Goal: Entertainment & Leisure: Consume media (video, audio)

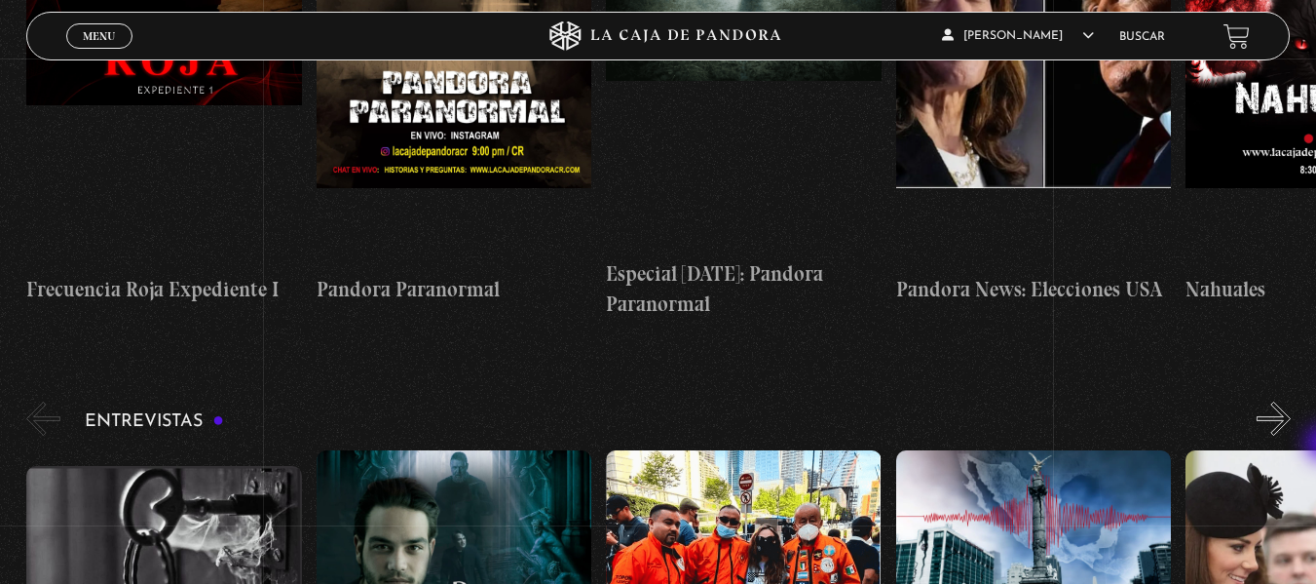
scroll to position [6190, 0]
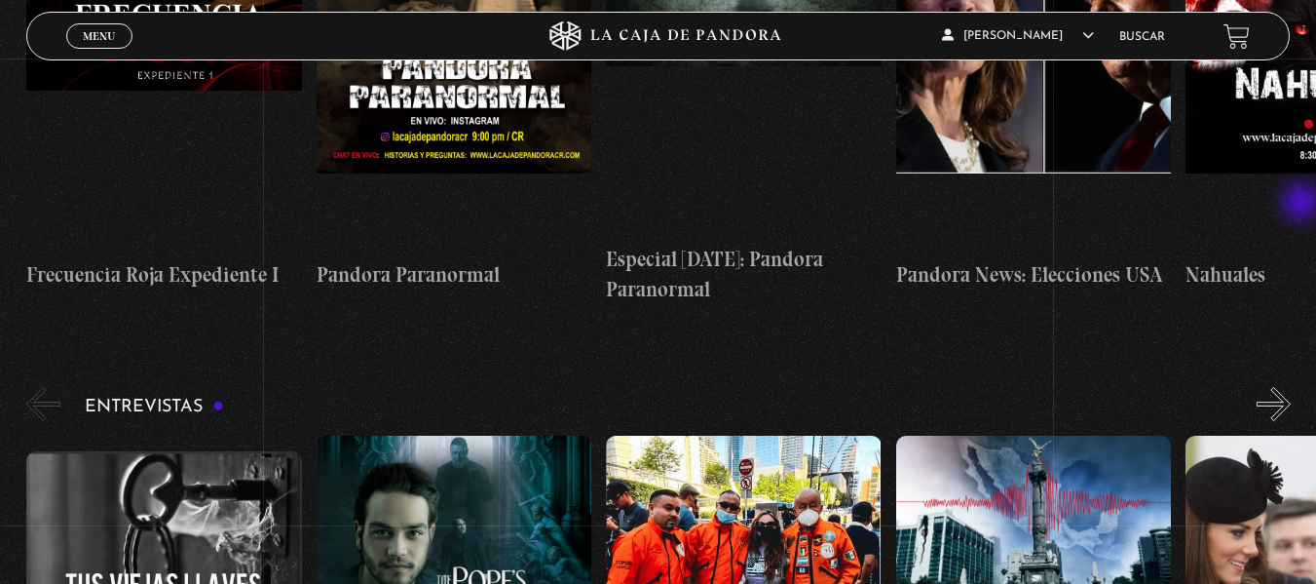
click at [1291, 387] on button "»" at bounding box center [1274, 404] width 34 height 34
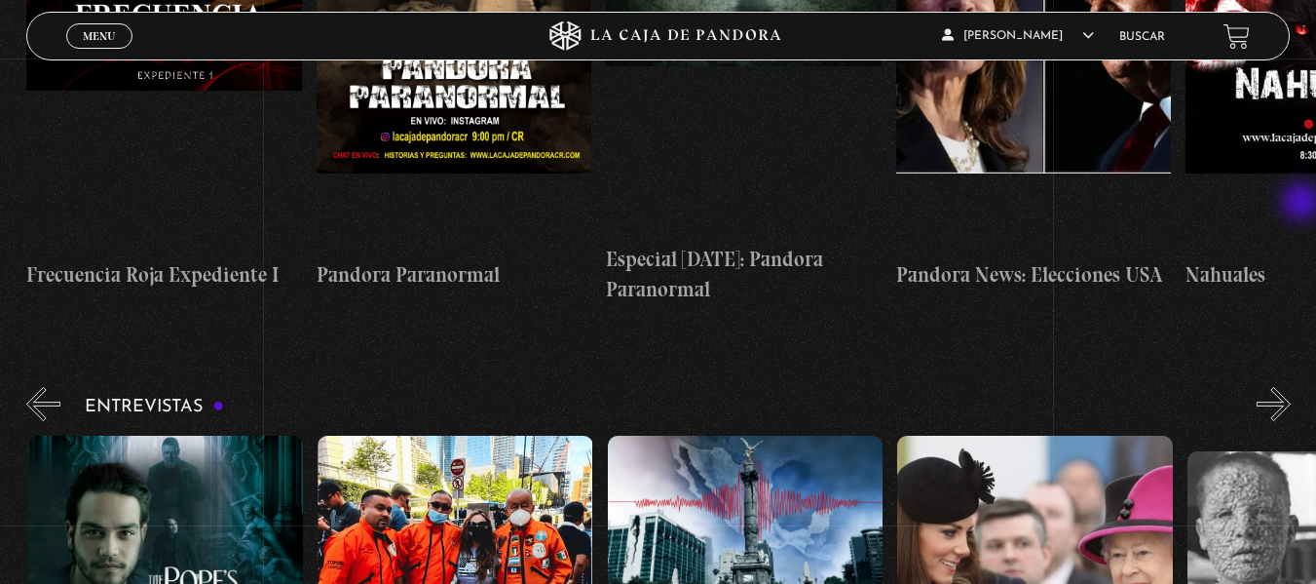
click at [1291, 387] on button "»" at bounding box center [1274, 404] width 34 height 34
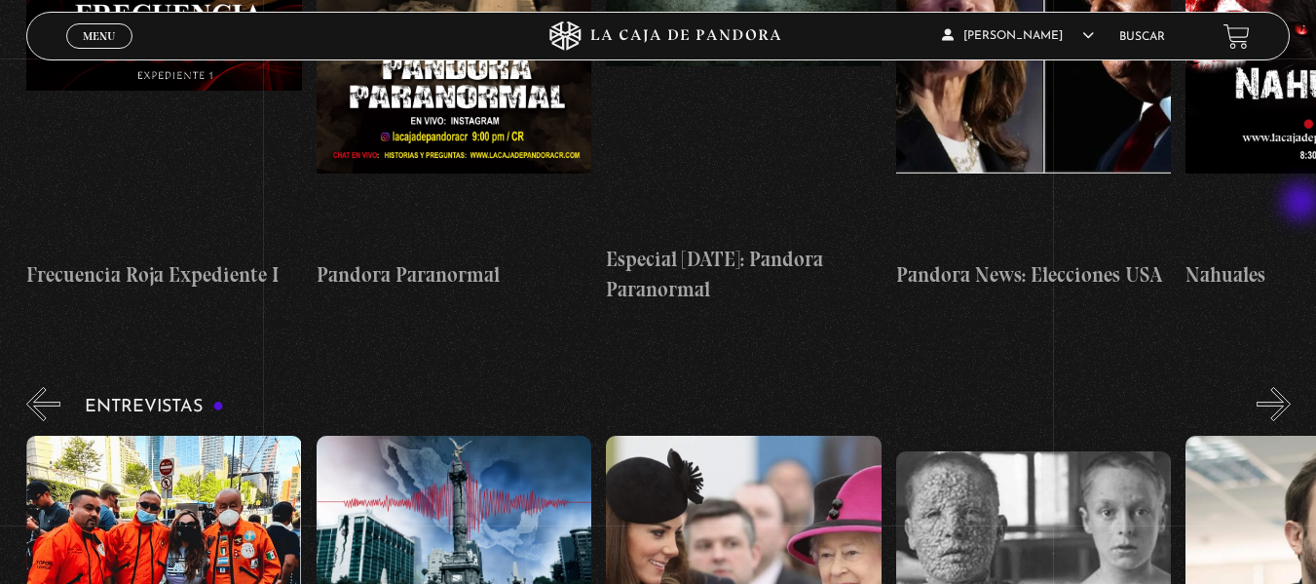
click at [1291, 387] on button "»" at bounding box center [1274, 404] width 34 height 34
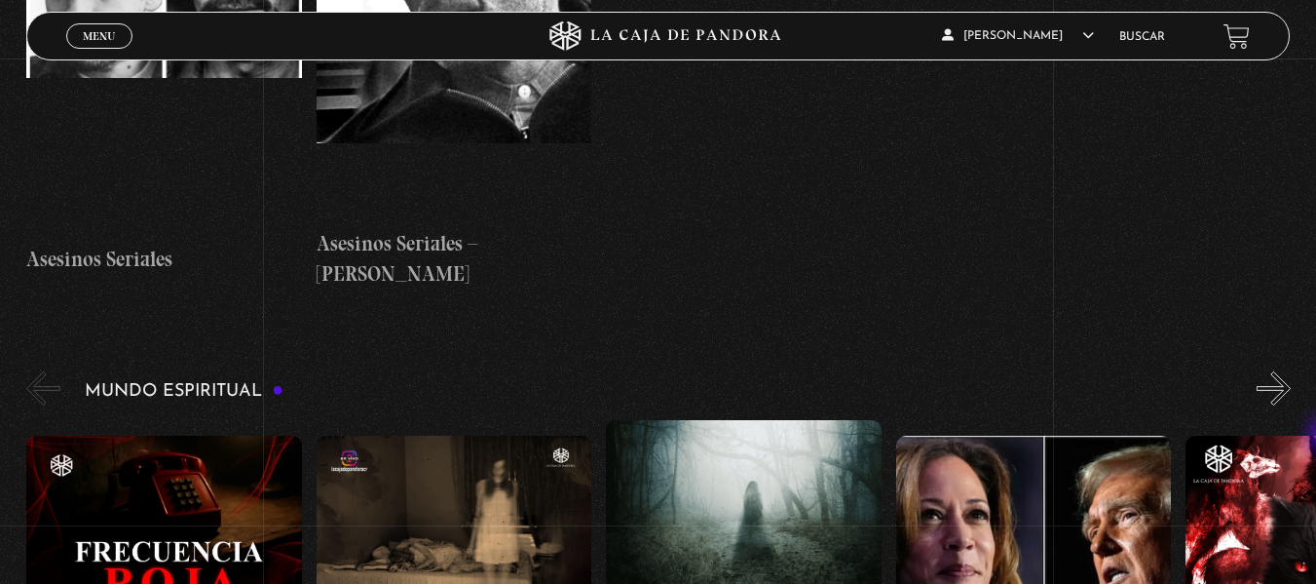
scroll to position [5638, 0]
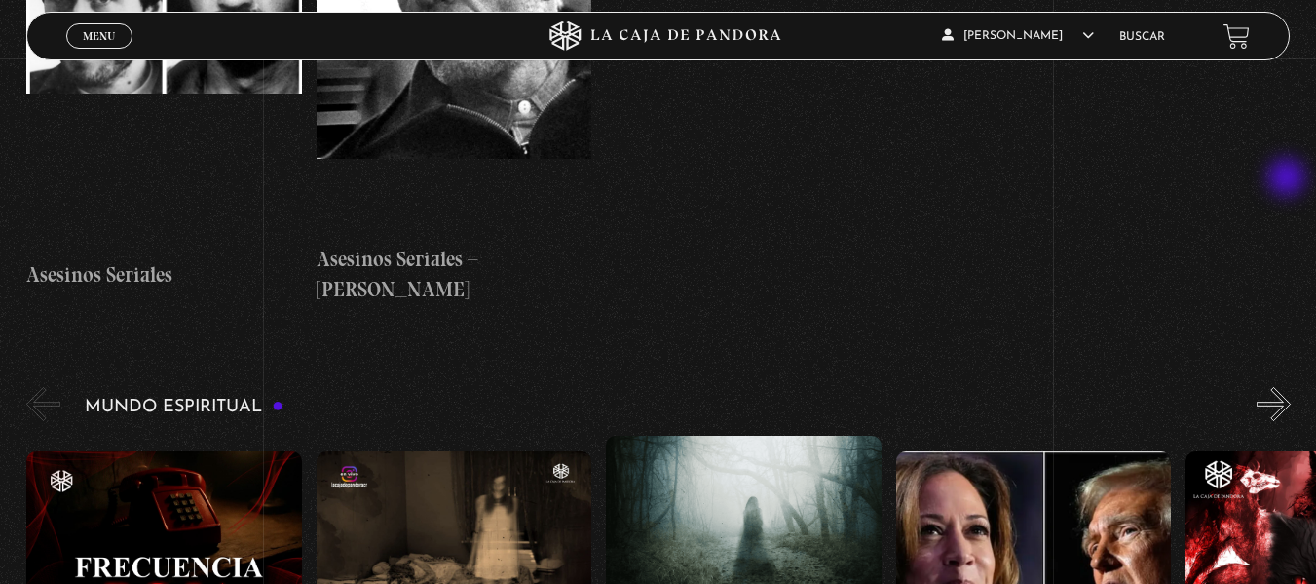
click at [1289, 387] on button "»" at bounding box center [1274, 404] width 34 height 34
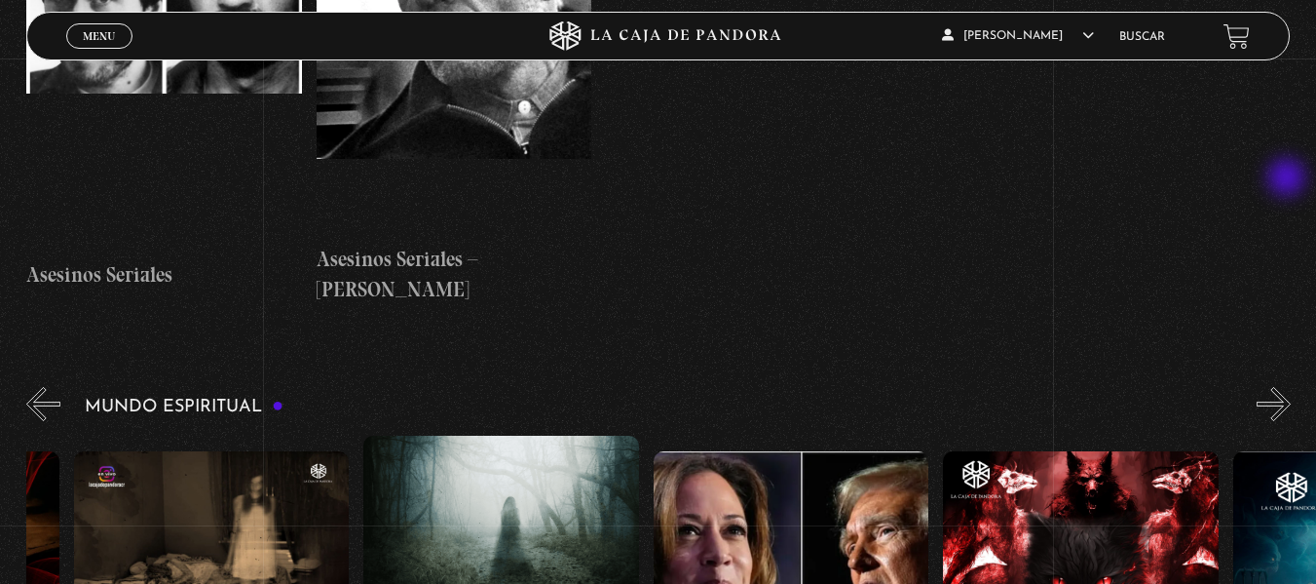
click at [1289, 387] on button "»" at bounding box center [1274, 404] width 34 height 34
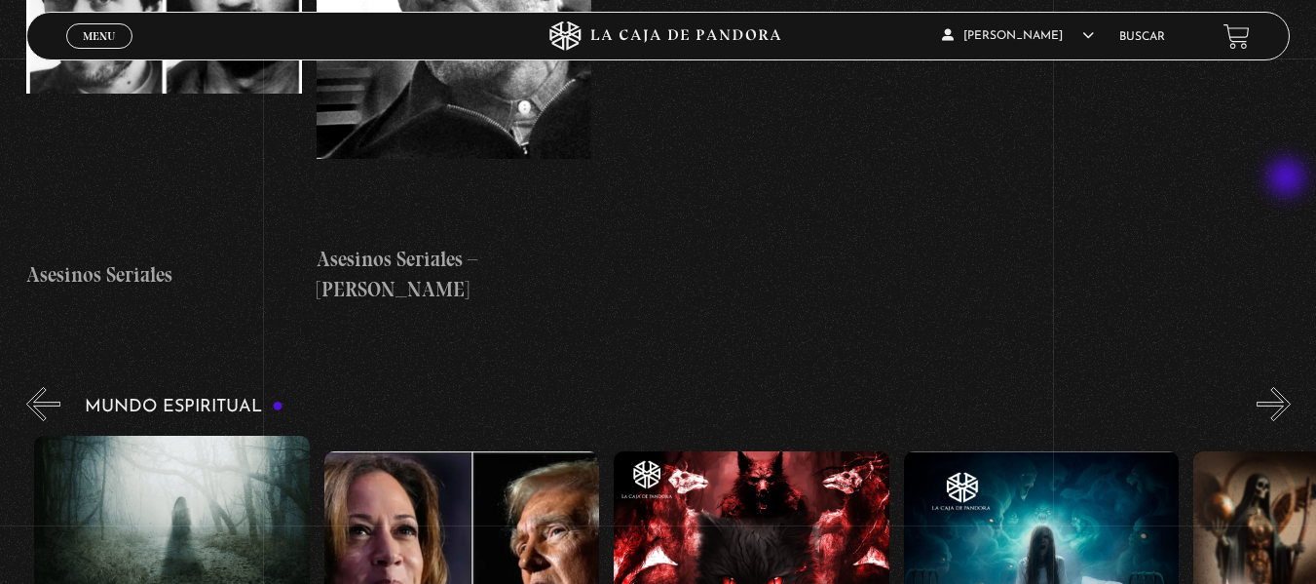
click at [1289, 387] on button "»" at bounding box center [1274, 404] width 34 height 34
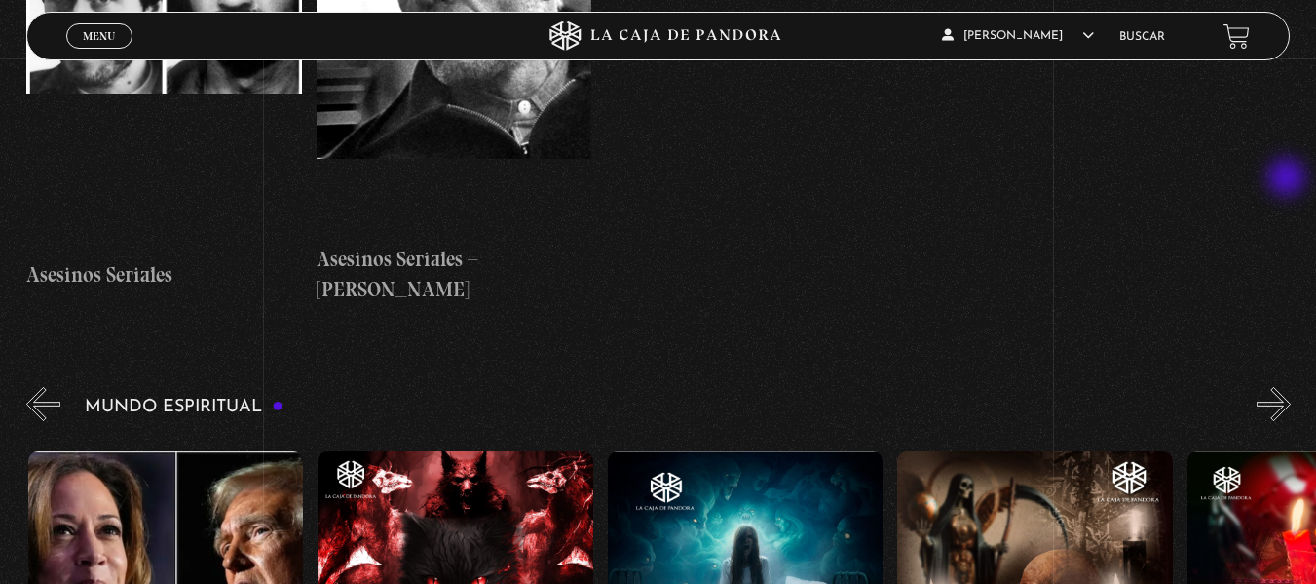
click at [1289, 387] on button "»" at bounding box center [1274, 404] width 34 height 34
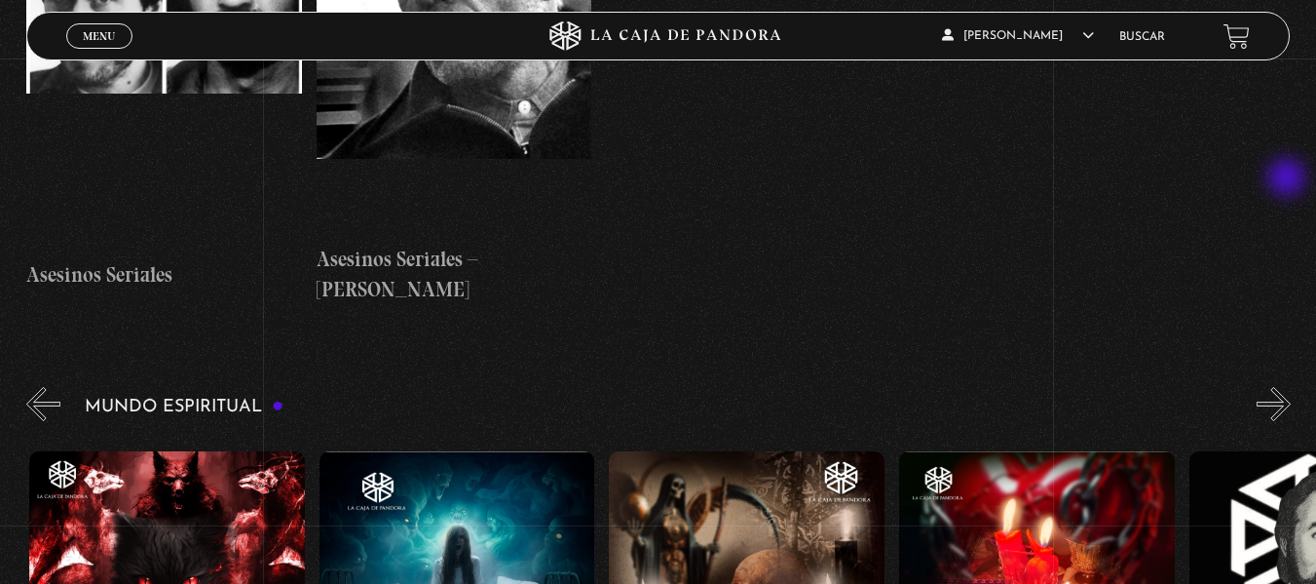
click at [1289, 387] on button "»" at bounding box center [1274, 404] width 34 height 34
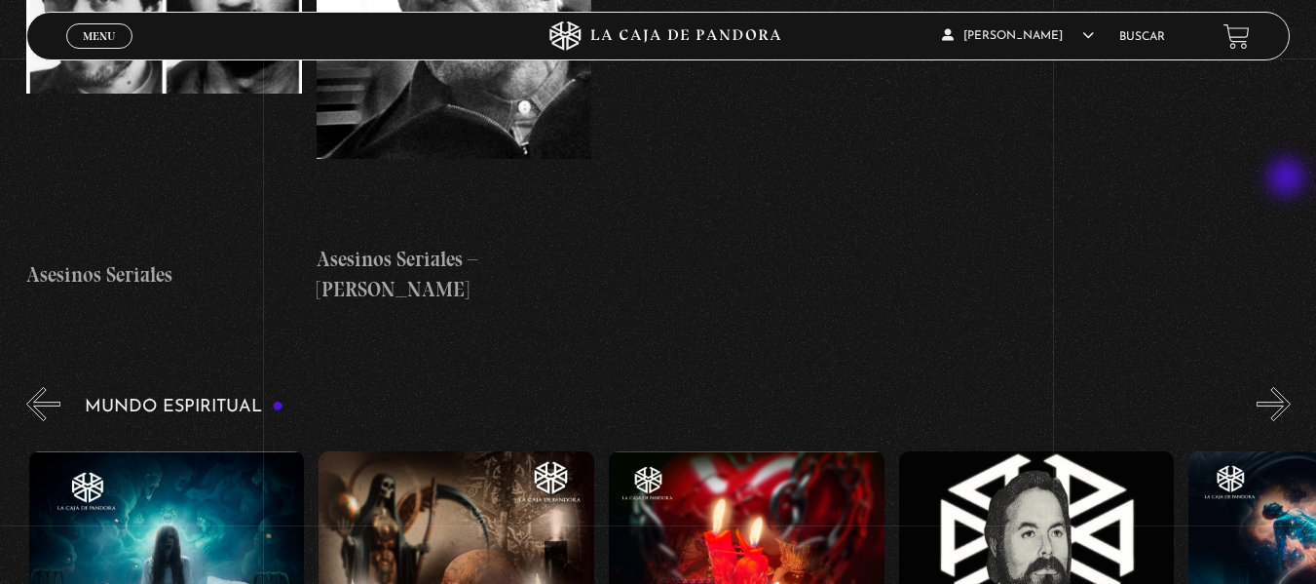
click at [1289, 387] on button "»" at bounding box center [1274, 404] width 34 height 34
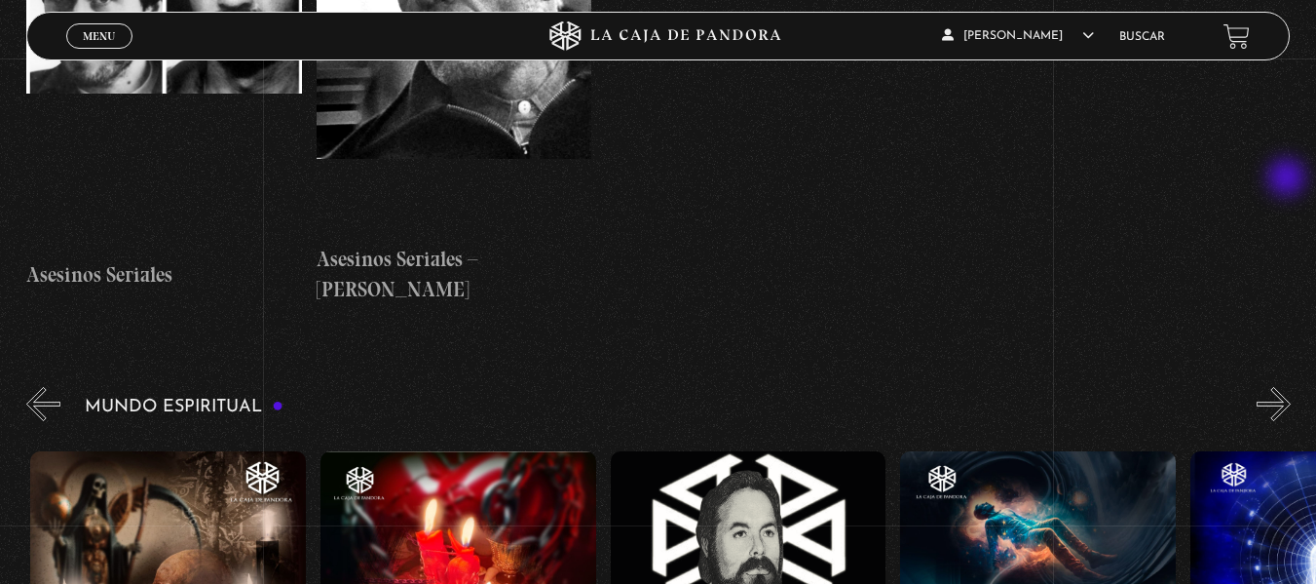
click at [1289, 387] on button "»" at bounding box center [1274, 404] width 34 height 34
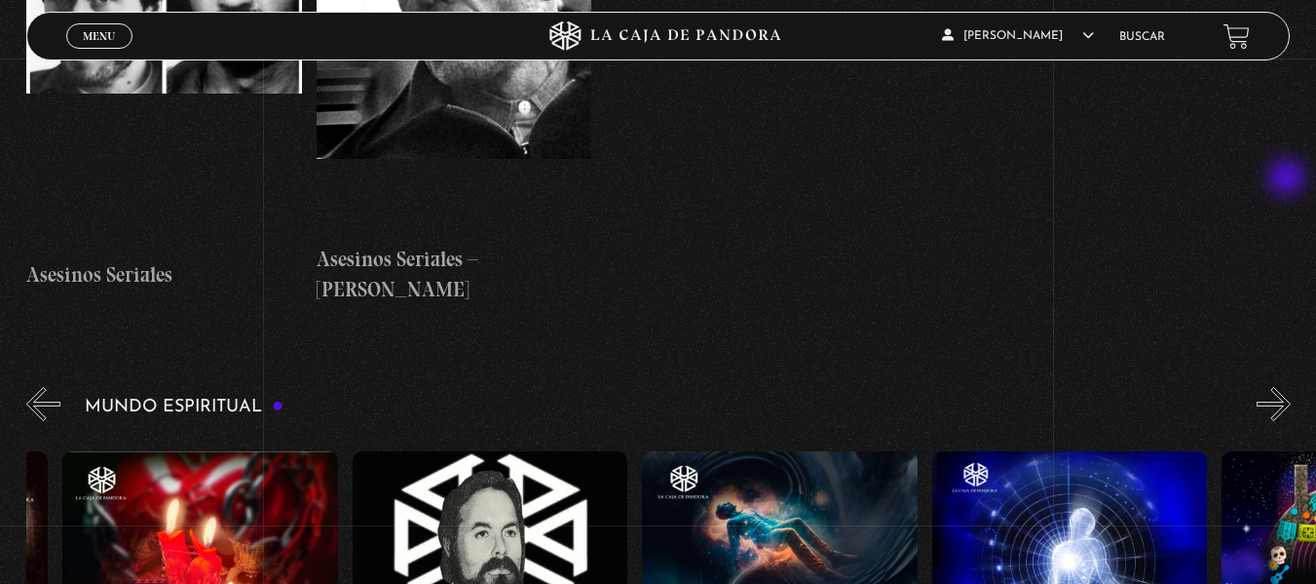
click at [1289, 387] on button "»" at bounding box center [1274, 404] width 34 height 34
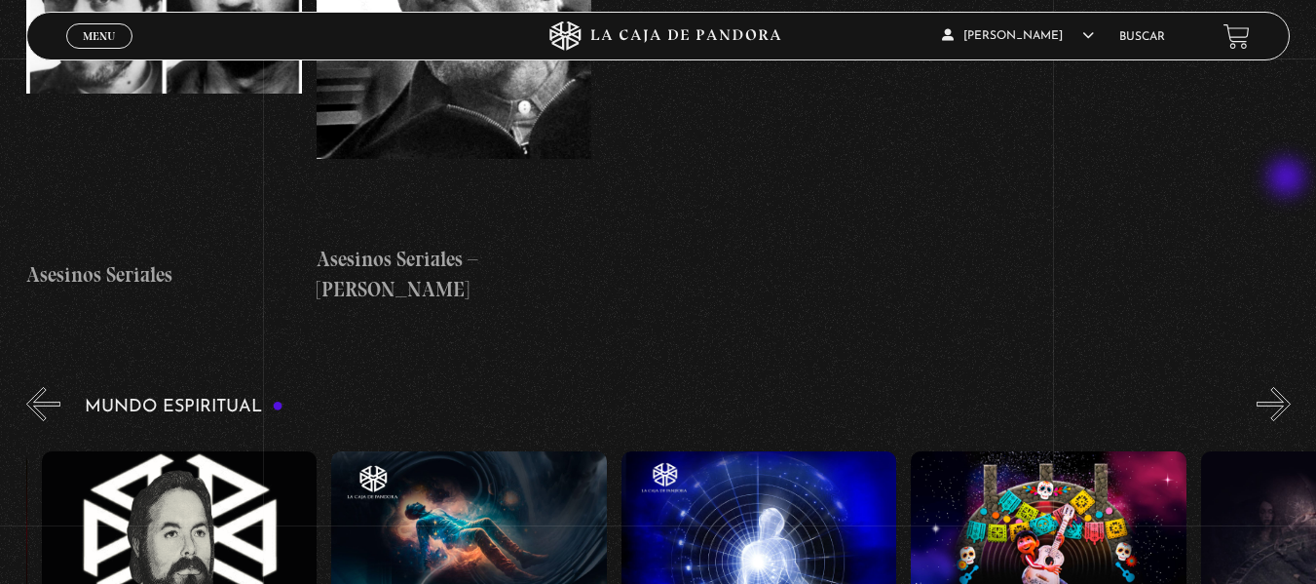
click at [1289, 387] on button "»" at bounding box center [1274, 404] width 34 height 34
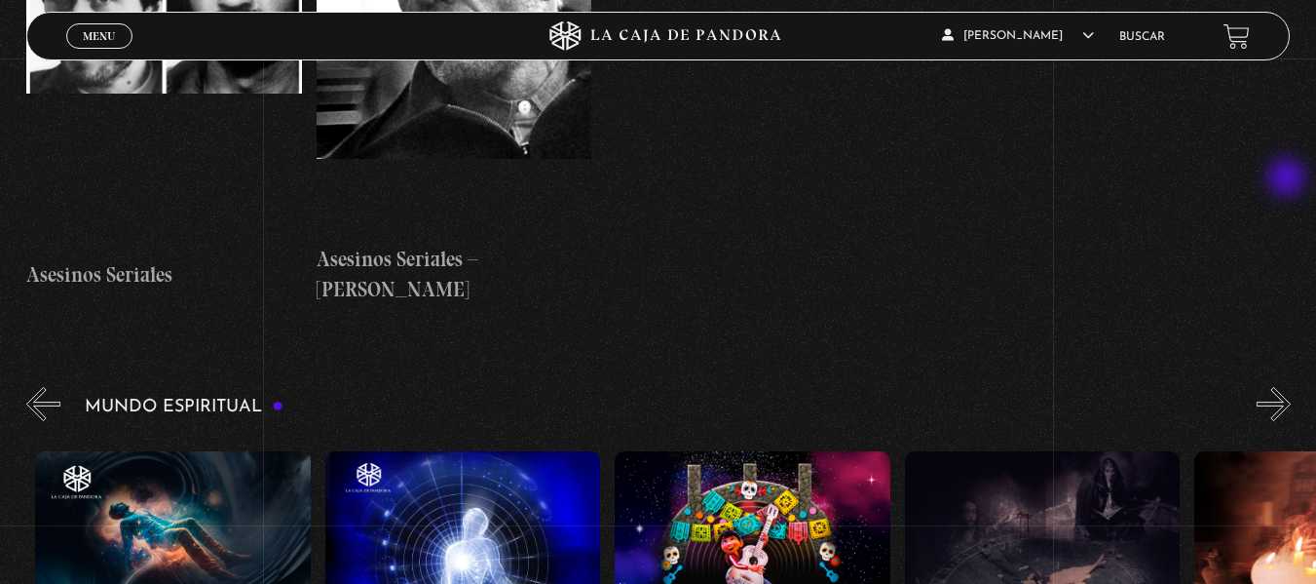
click at [1289, 387] on button "»" at bounding box center [1274, 404] width 34 height 34
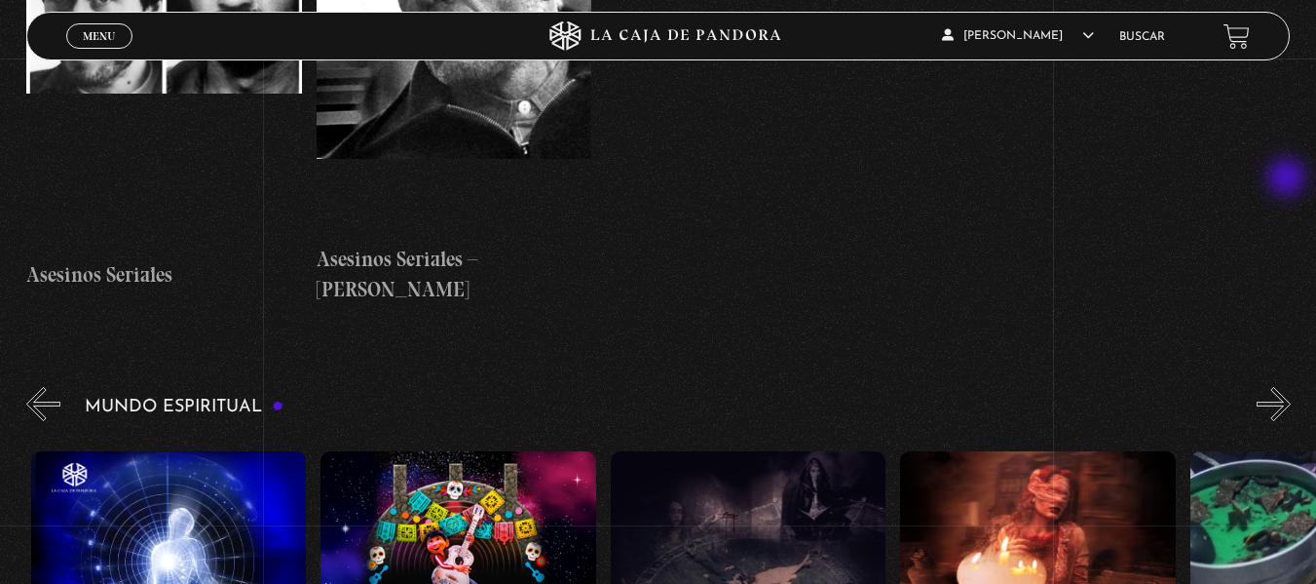
click at [1289, 387] on button "»" at bounding box center [1274, 404] width 34 height 34
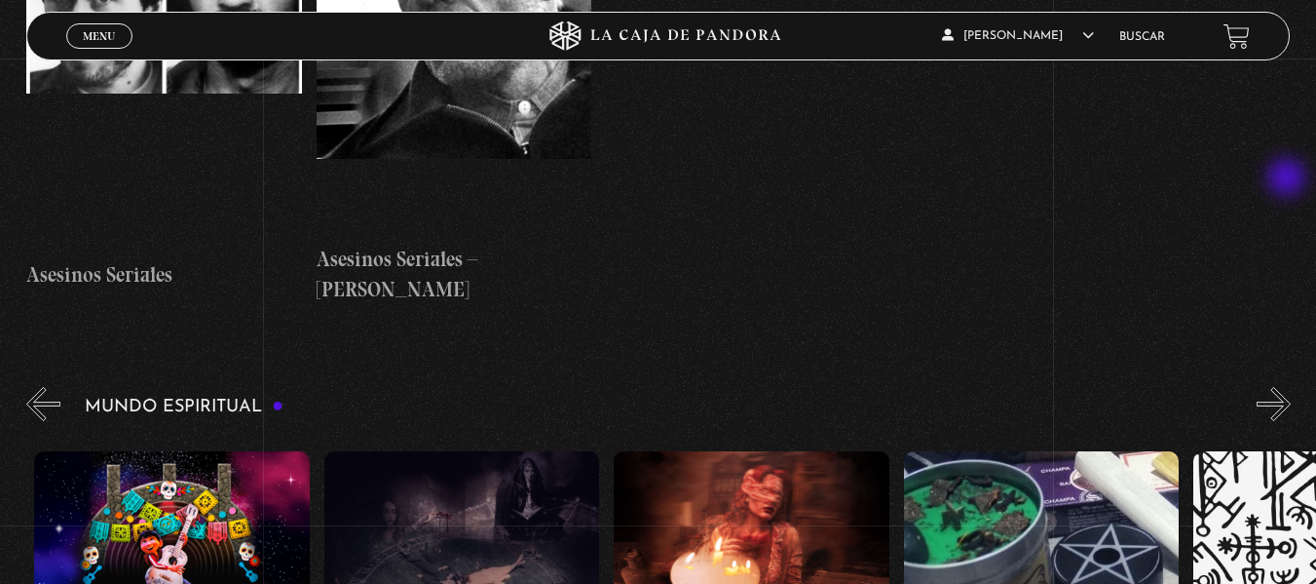
click at [1289, 387] on button "»" at bounding box center [1274, 404] width 34 height 34
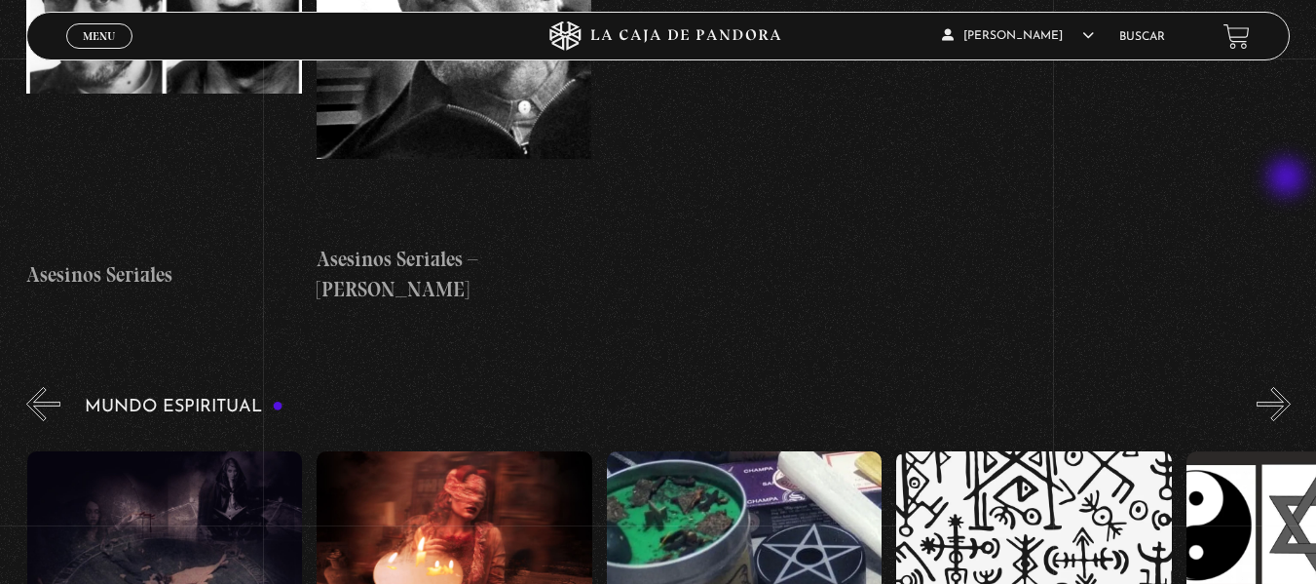
click at [1289, 387] on button "»" at bounding box center [1274, 404] width 34 height 34
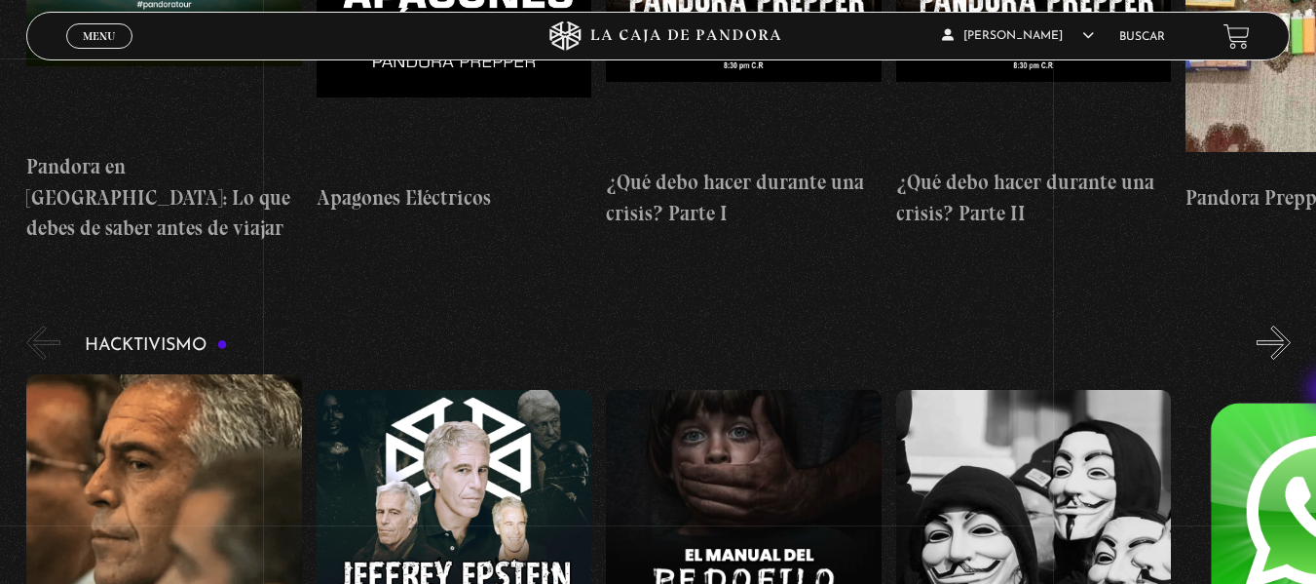
scroll to position [4579, 0]
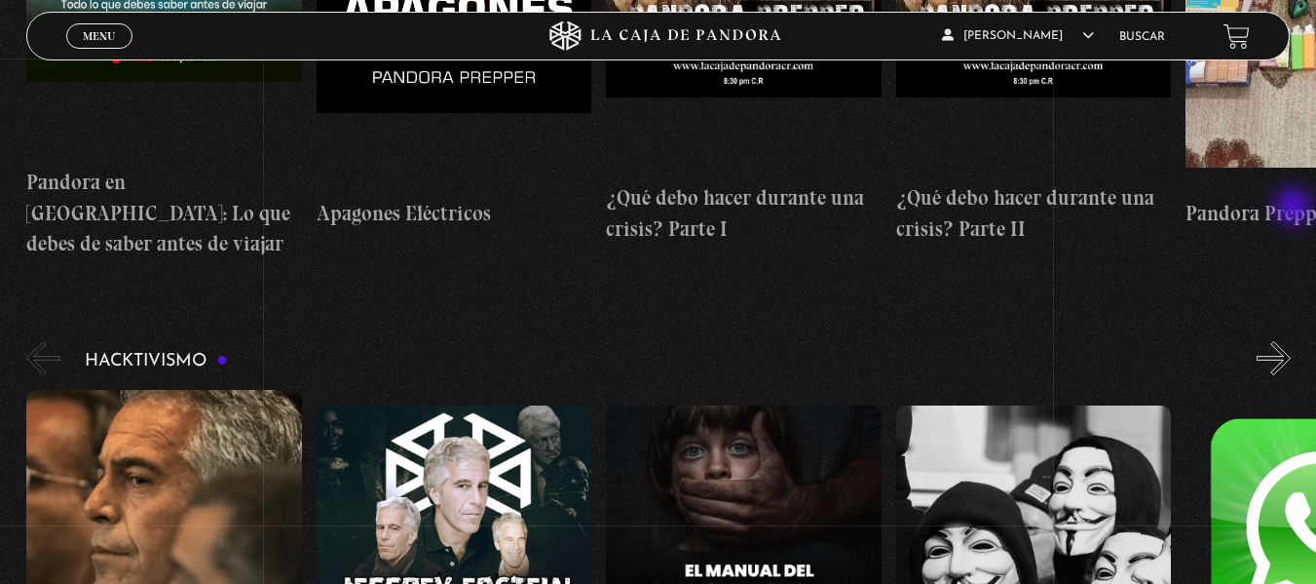
click at [1291, 341] on button "»" at bounding box center [1274, 358] width 34 height 34
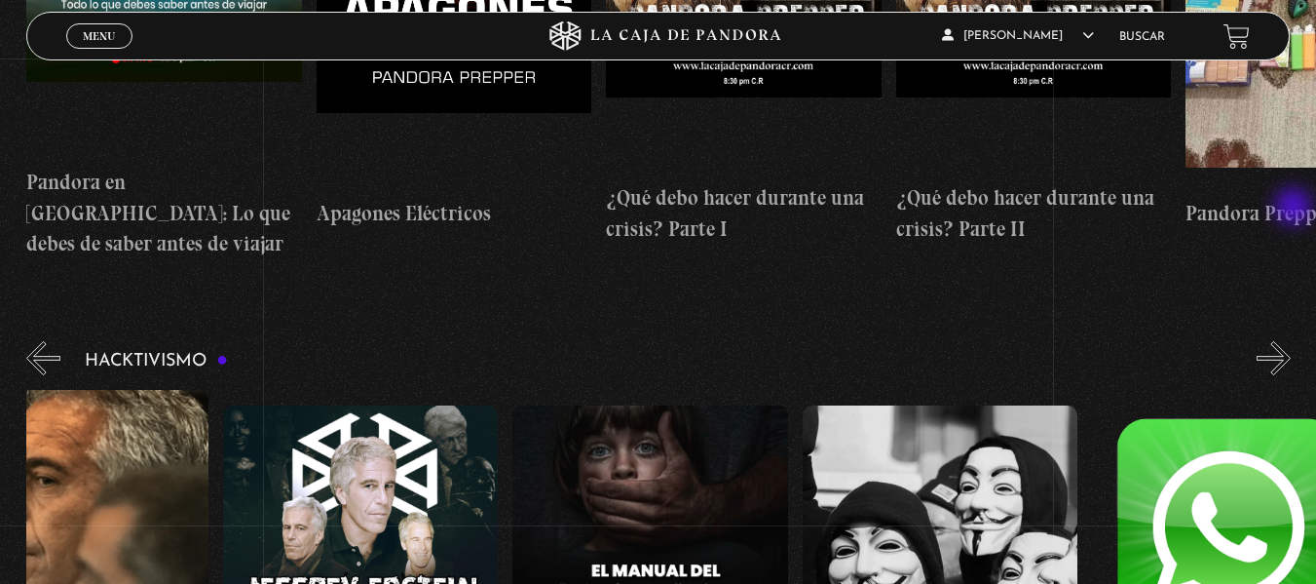
scroll to position [0, 145]
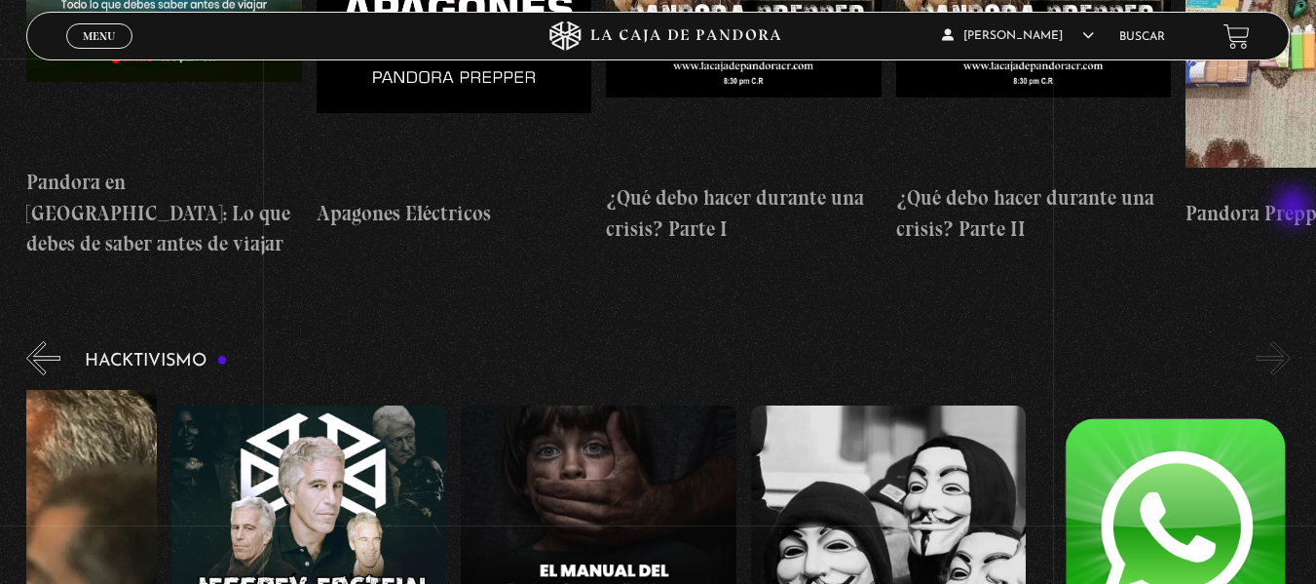
click at [1291, 341] on button "»" at bounding box center [1274, 358] width 34 height 34
drag, startPoint x: 1315, startPoint y: 330, endPoint x: 1330, endPoint y: 340, distance: 17.6
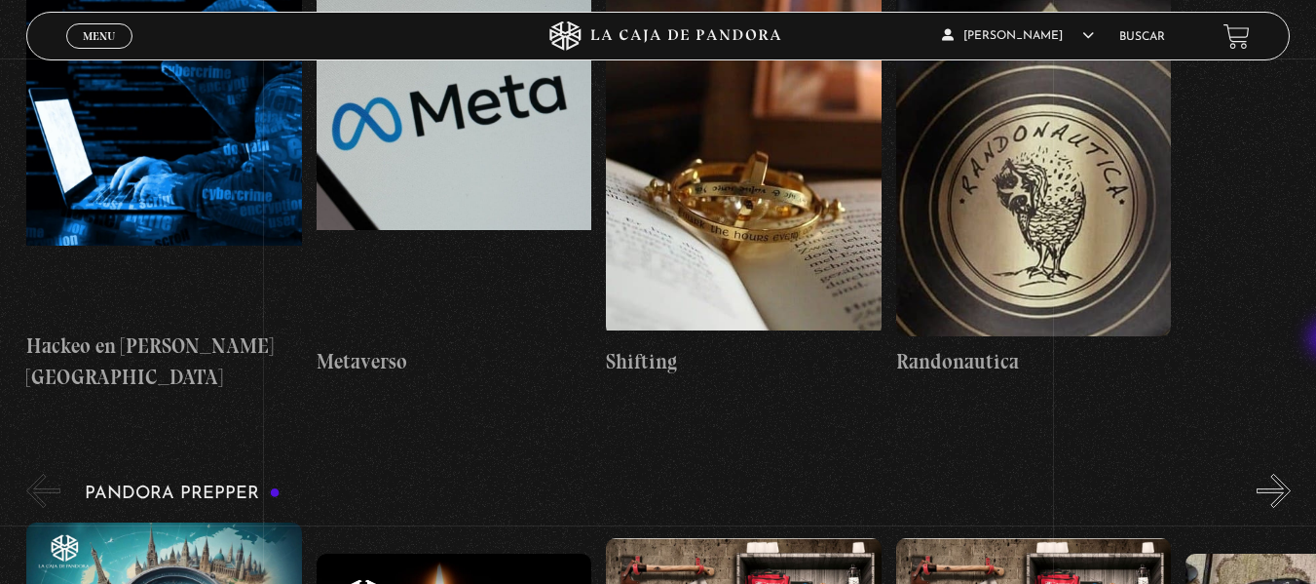
scroll to position [3983, 0]
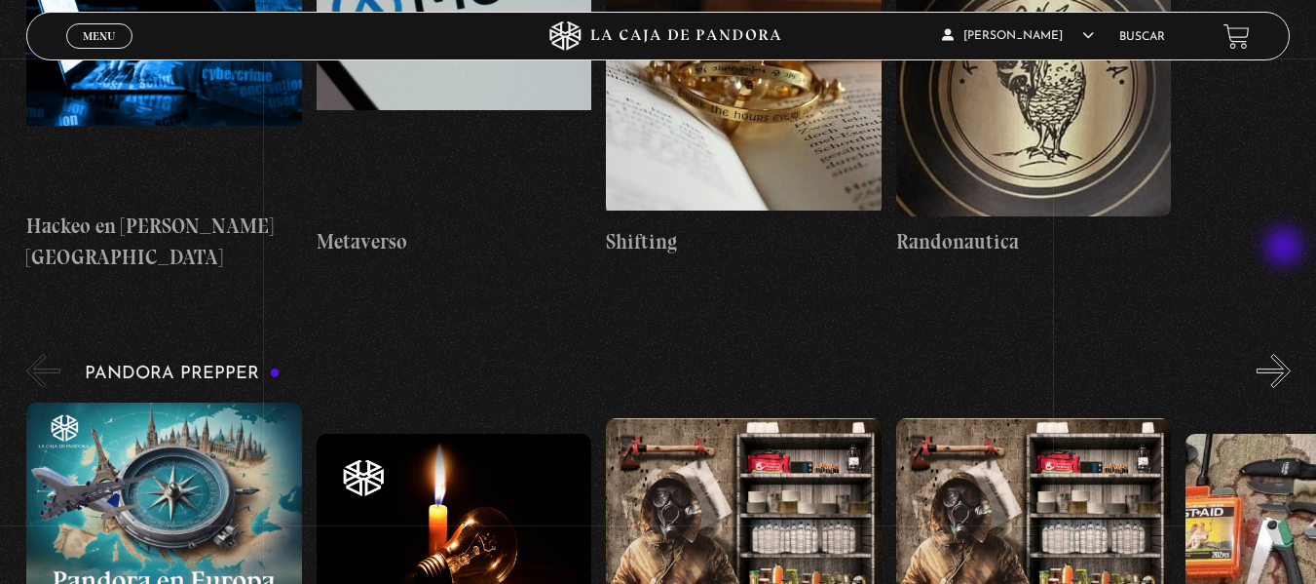
click at [1286, 354] on button "»" at bounding box center [1274, 371] width 34 height 34
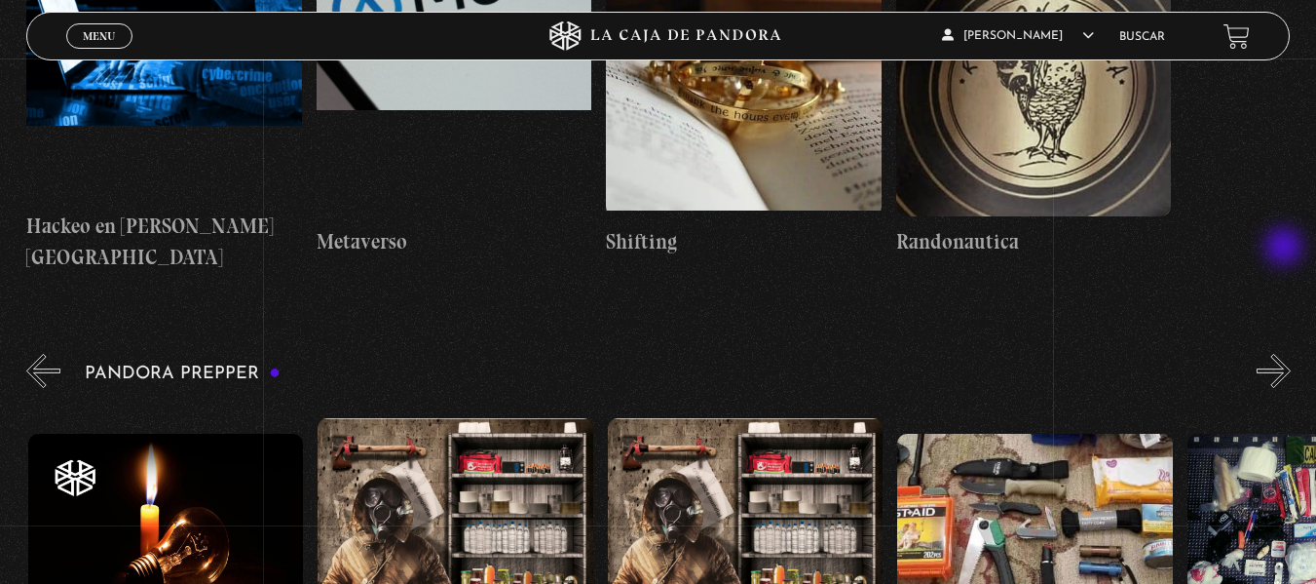
click at [1286, 354] on button "»" at bounding box center [1274, 371] width 34 height 34
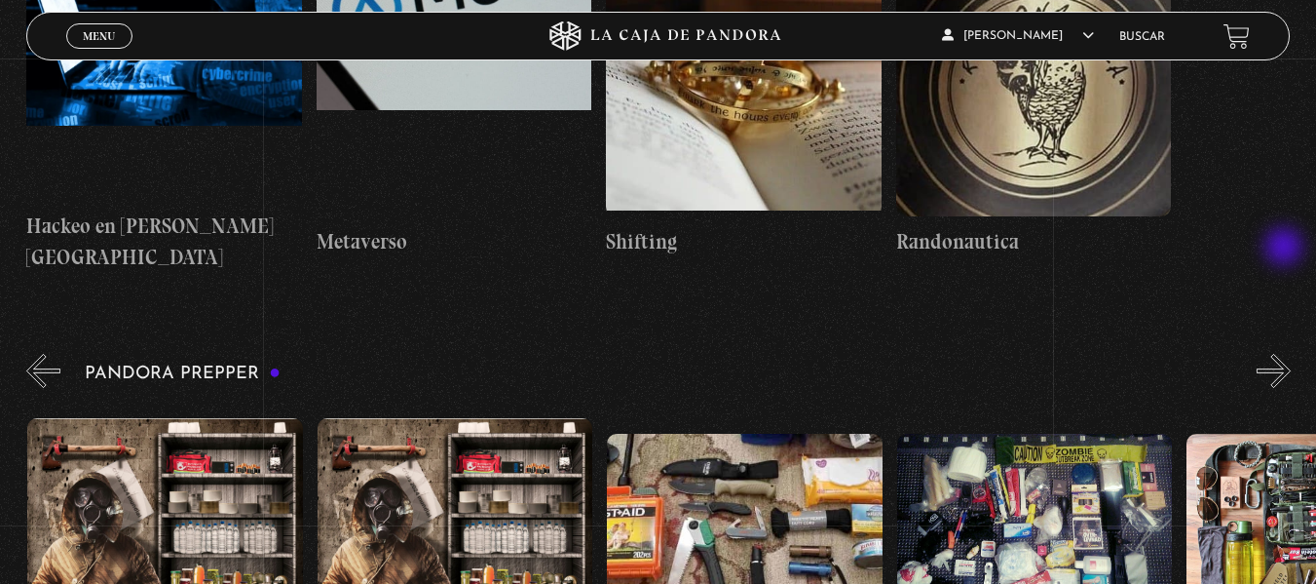
click at [1286, 354] on button "»" at bounding box center [1274, 371] width 34 height 34
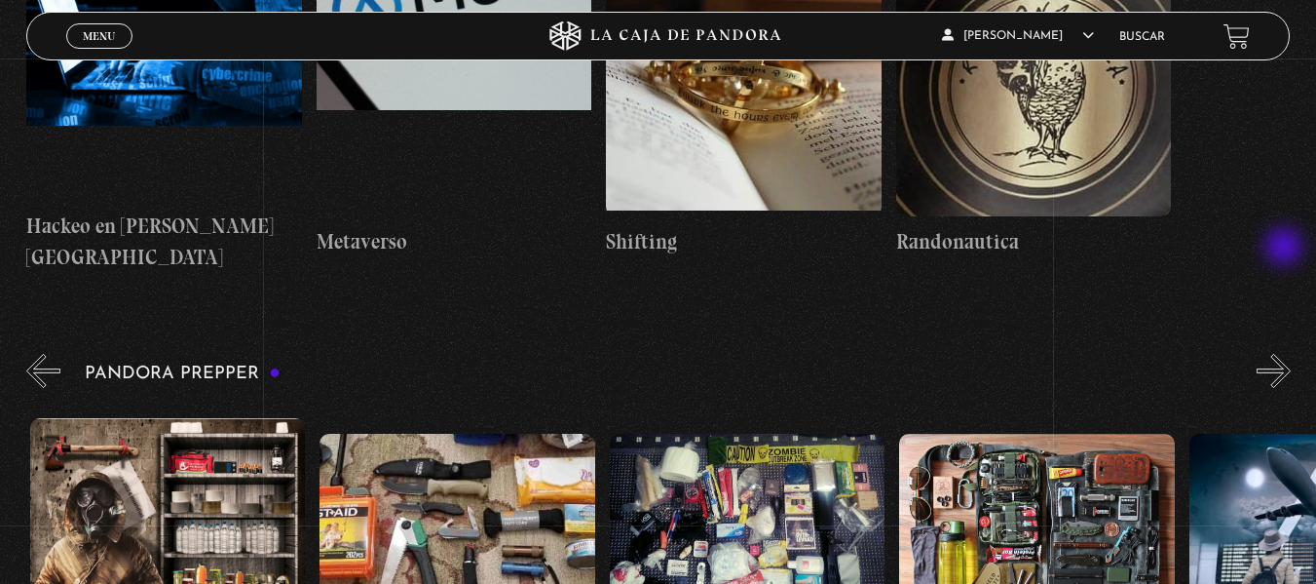
click at [1286, 354] on button "»" at bounding box center [1274, 371] width 34 height 34
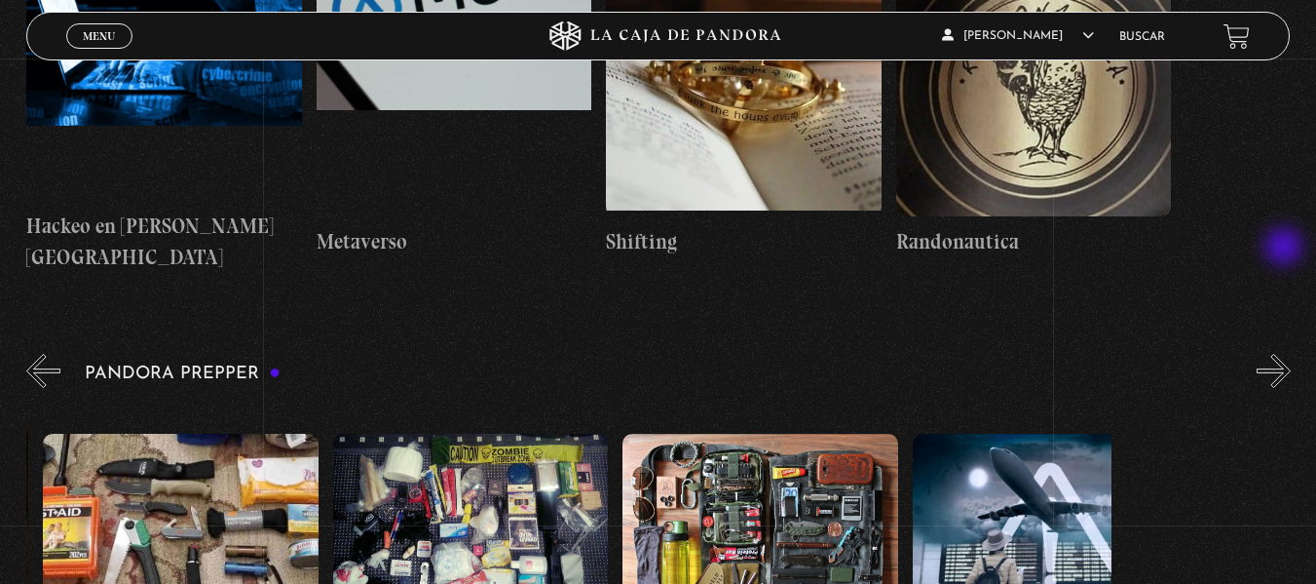
click at [1286, 354] on button "»" at bounding box center [1274, 371] width 34 height 34
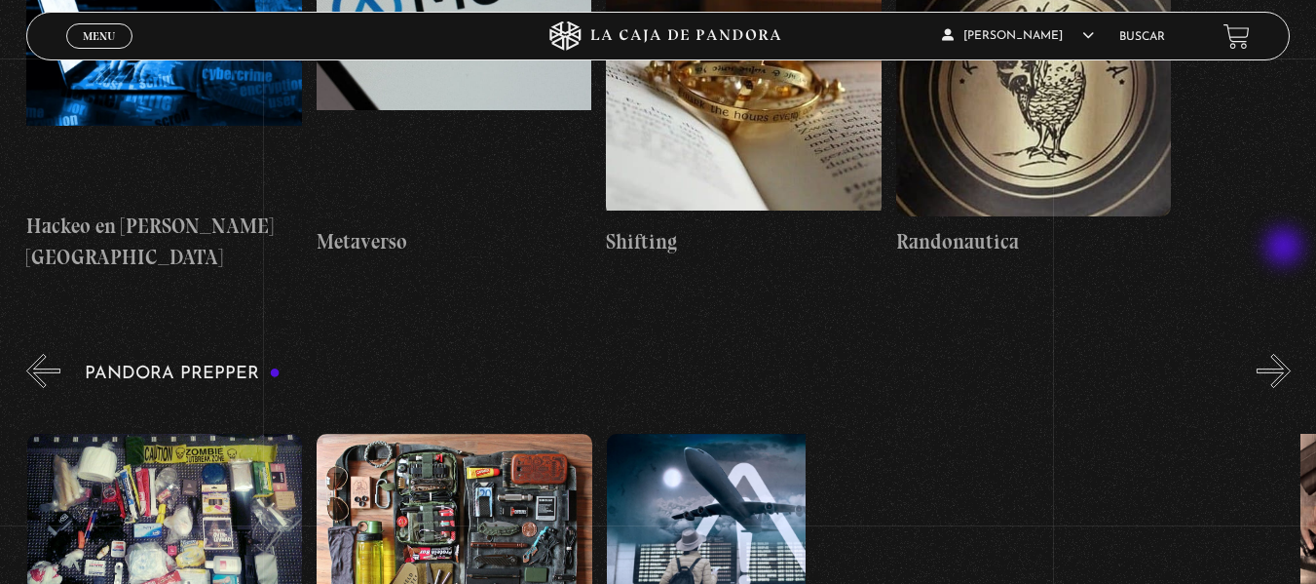
click at [1286, 354] on button "»" at bounding box center [1274, 371] width 34 height 34
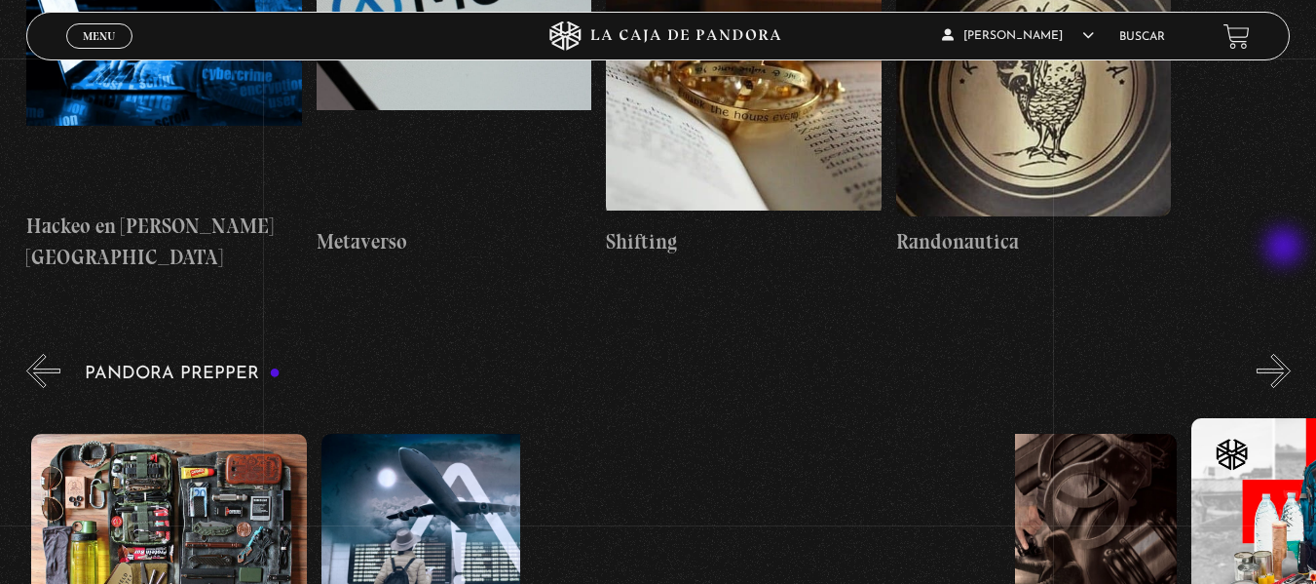
click at [1286, 354] on button "»" at bounding box center [1274, 371] width 34 height 34
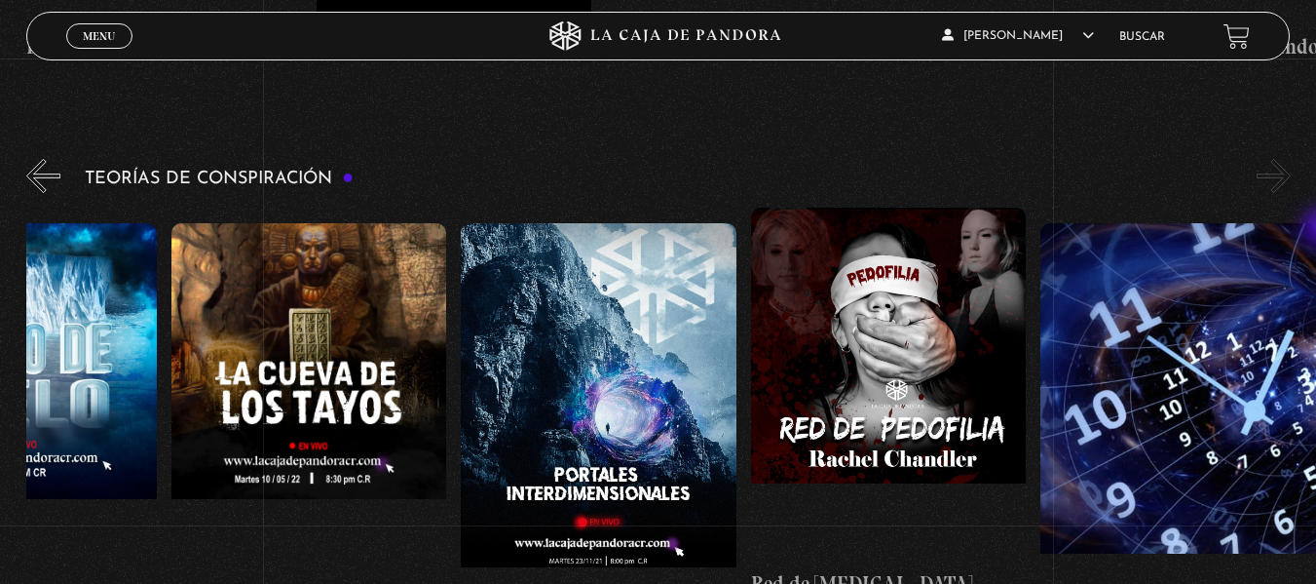
scroll to position [2953, 0]
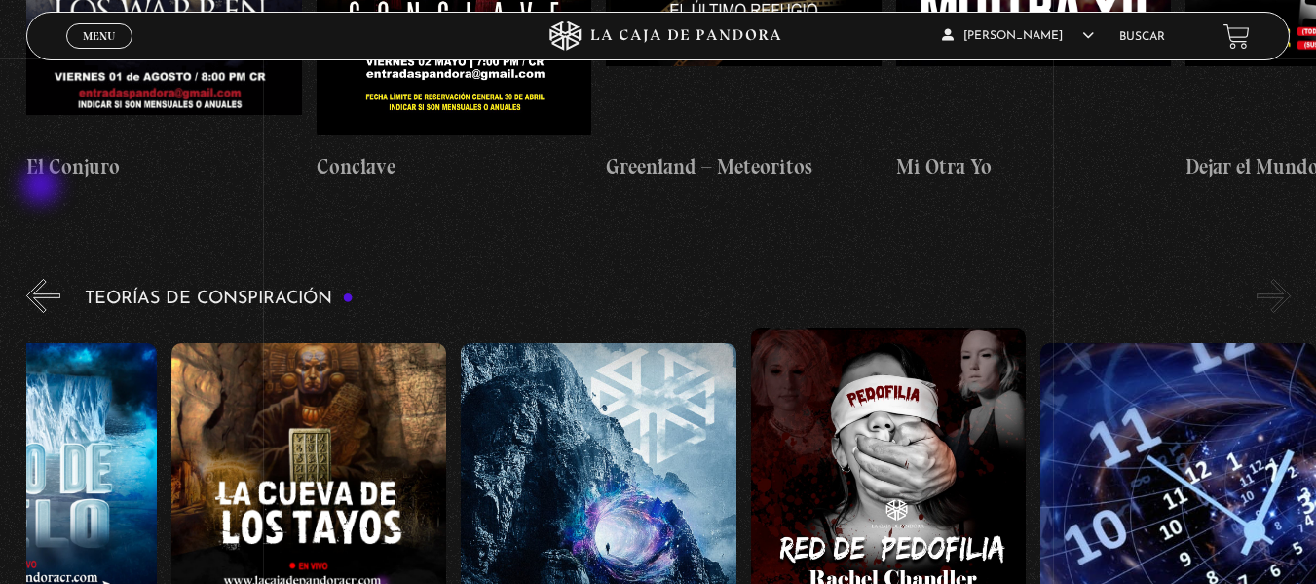
click at [43, 279] on button "«" at bounding box center [43, 296] width 34 height 34
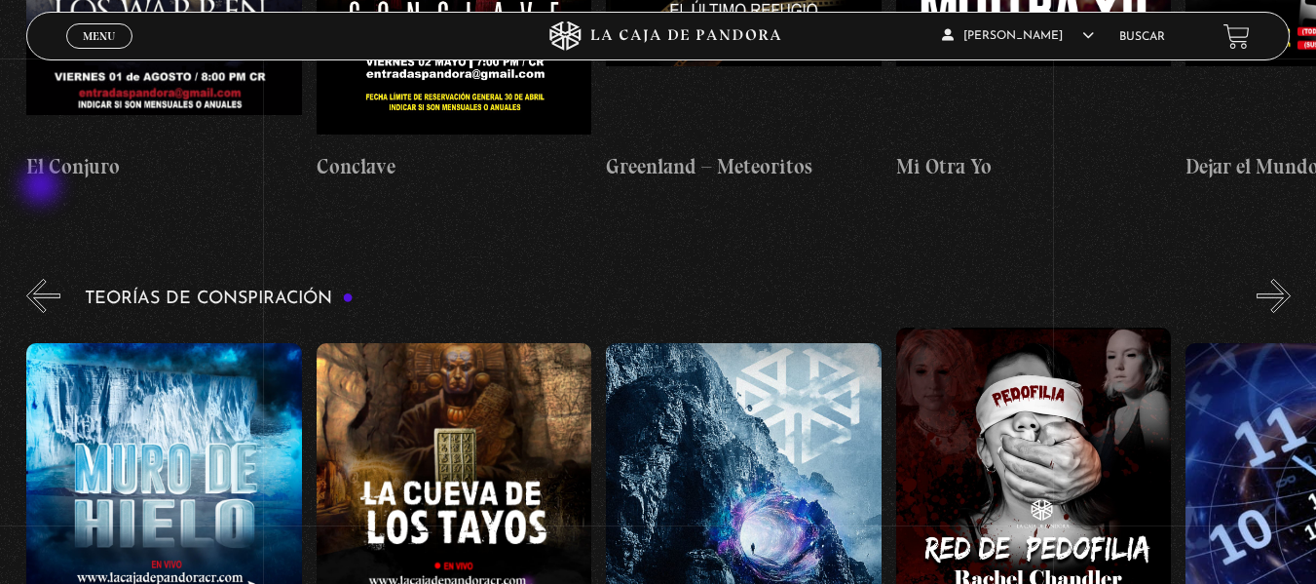
click at [43, 279] on button "«" at bounding box center [43, 296] width 34 height 34
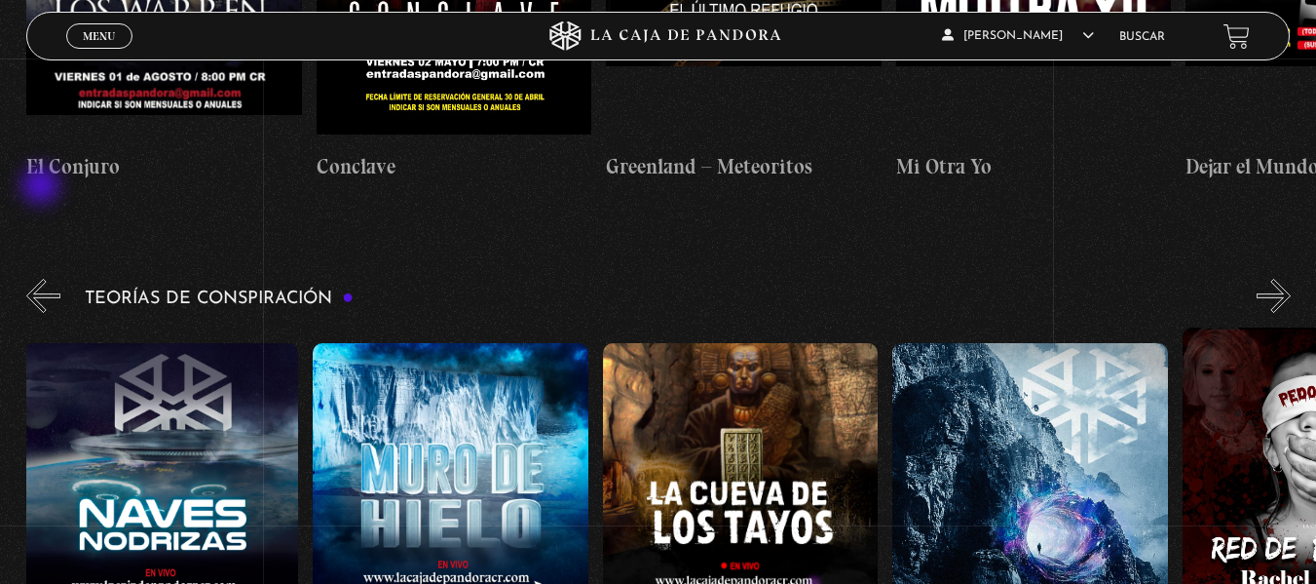
scroll to position [0, 290]
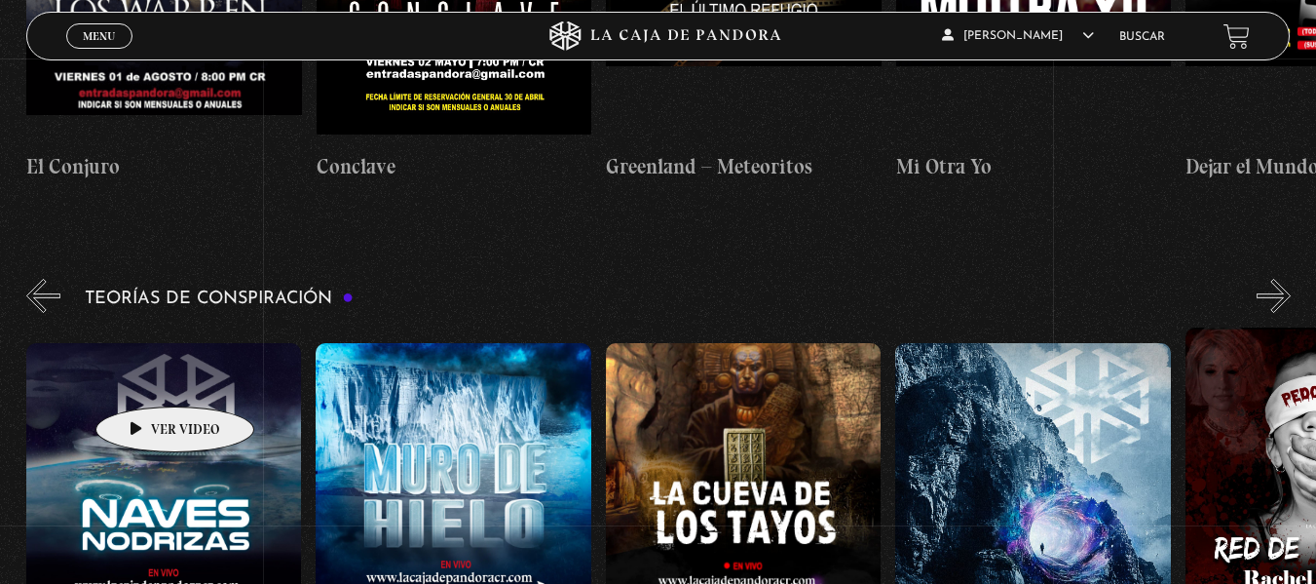
click at [144, 377] on figure at bounding box center [164, 518] width 276 height 351
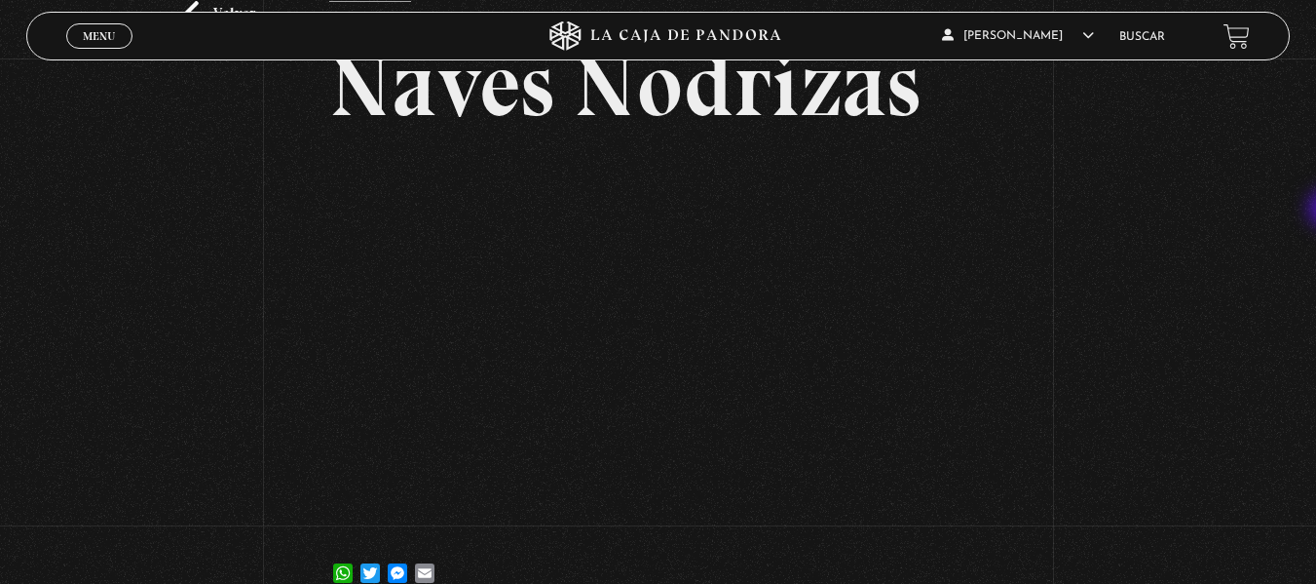
scroll to position [141, 0]
